Goal: Task Accomplishment & Management: Manage account settings

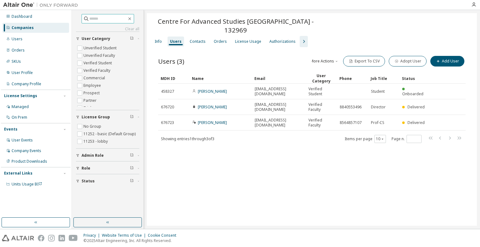
click at [94, 16] on input "text" at bounding box center [108, 19] width 38 height 6
drag, startPoint x: 139, startPoint y: 19, endPoint x: 111, endPoint y: 26, distance: 28.3
click at [134, 20] on span at bounding box center [108, 18] width 53 height 9
click at [30, 42] on div "Users" at bounding box center [36, 39] width 67 height 10
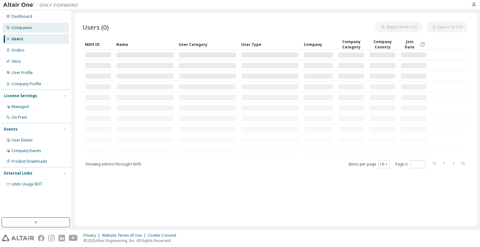
click at [28, 31] on div "Companies" at bounding box center [36, 28] width 67 height 10
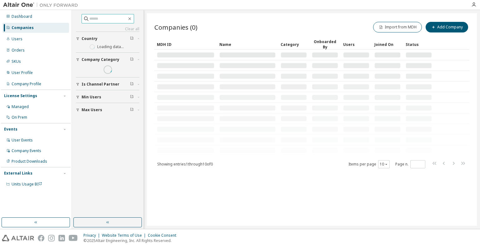
click at [88, 22] on span at bounding box center [108, 18] width 53 height 9
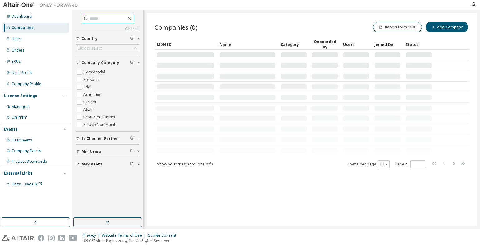
click at [91, 19] on input "text" at bounding box center [108, 19] width 38 height 6
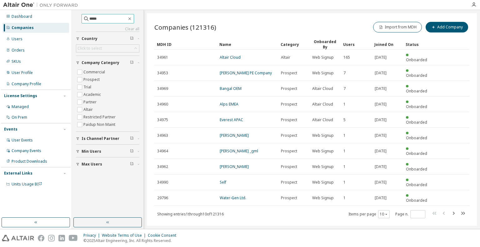
type input "*****"
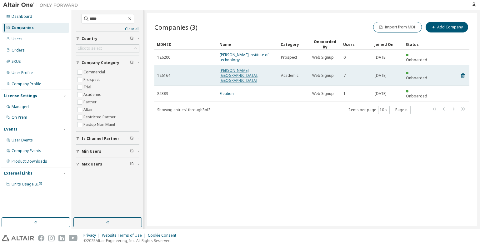
click at [244, 72] on link "Kamla Nehru Institute of Technology, Sultanpur" at bounding box center [239, 75] width 38 height 15
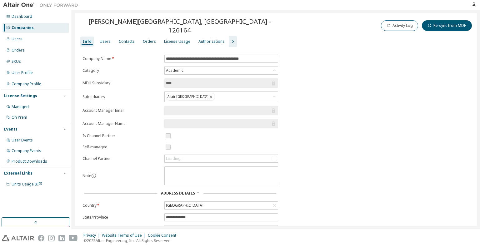
click at [105, 39] on div "Users" at bounding box center [105, 41] width 11 height 5
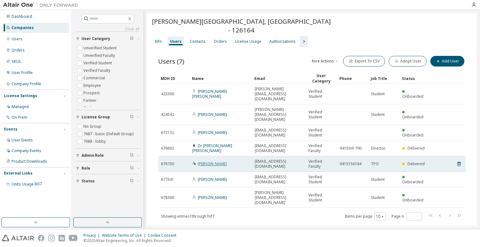
click at [213, 161] on link "Dr. DL Gupta Gupta" at bounding box center [212, 163] width 29 height 5
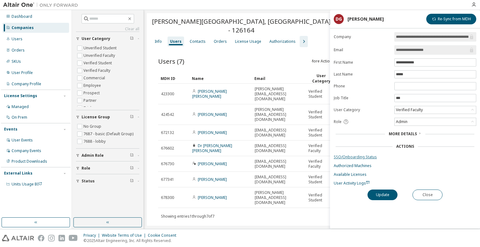
click at [366, 155] on link "SSO/Onboarding Status" at bounding box center [405, 157] width 143 height 5
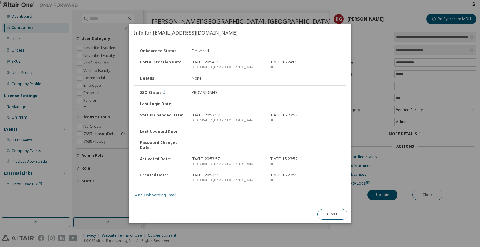
click at [161, 195] on link "Send Onboarding Email" at bounding box center [155, 195] width 43 height 5
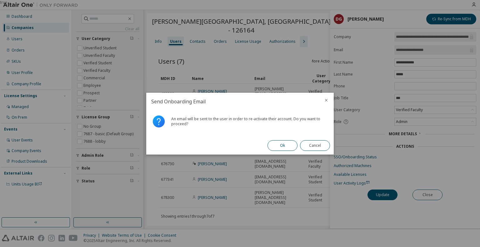
click at [279, 148] on button "Ok" at bounding box center [283, 145] width 30 height 11
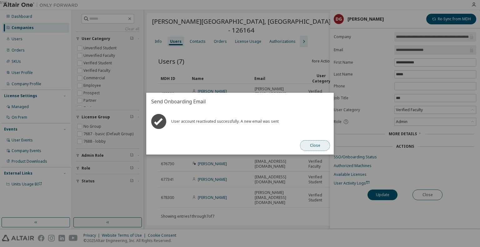
click at [316, 146] on button "Close" at bounding box center [315, 145] width 30 height 11
